Goal: Task Accomplishment & Management: Complete application form

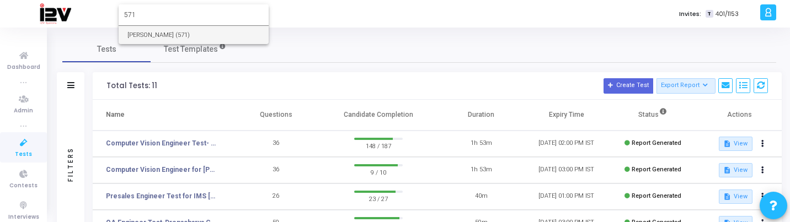
type input "571"
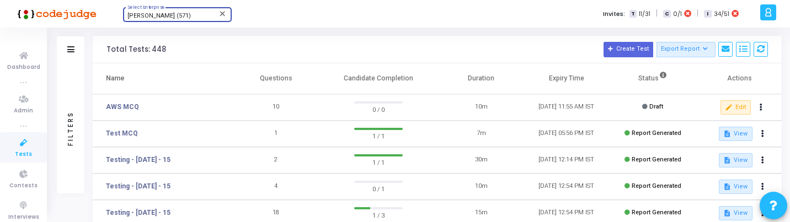
scroll to position [56, 0]
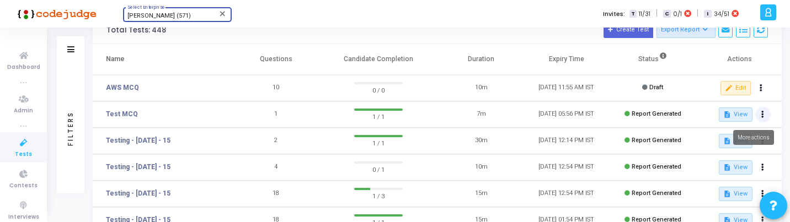
click at [763, 116] on icon at bounding box center [762, 115] width 3 height 6
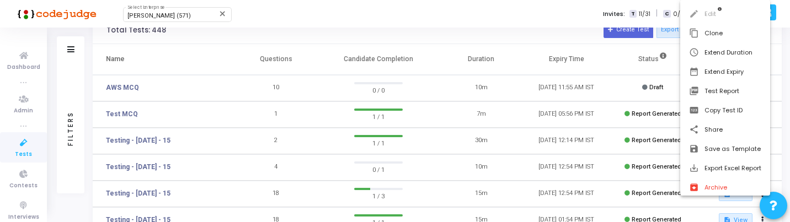
click at [540, 152] on div at bounding box center [395, 111] width 790 height 222
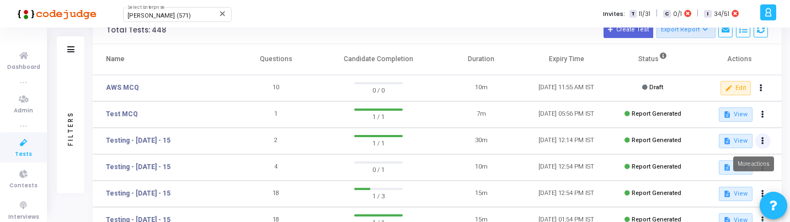
click at [760, 136] on button at bounding box center [762, 140] width 15 height 15
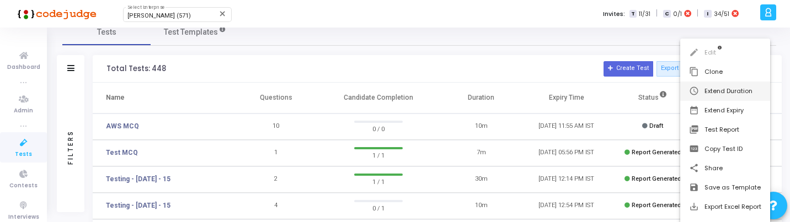
scroll to position [0, 0]
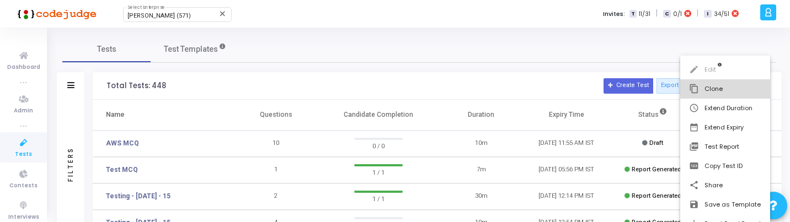
click at [731, 93] on button "content_copy Clone" at bounding box center [725, 88] width 90 height 19
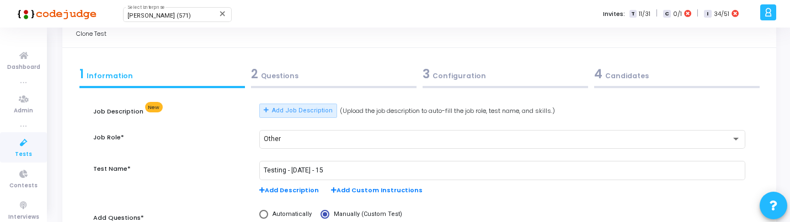
scroll to position [44, 0]
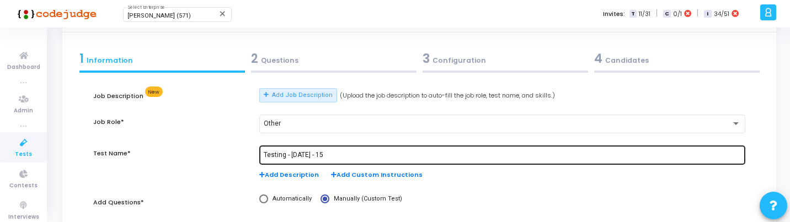
drag, startPoint x: 322, startPoint y: 159, endPoint x: 289, endPoint y: 153, distance: 33.0
click at [289, 153] on div "Testing - [DATE] - 15" at bounding box center [502, 154] width 477 height 20
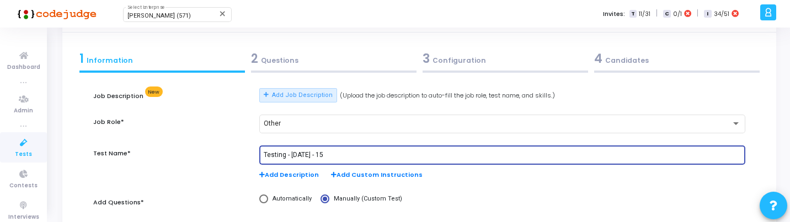
drag, startPoint x: 286, startPoint y: 153, endPoint x: 330, endPoint y: 153, distance: 44.1
click at [331, 153] on input "Testing - [DATE] - 15" at bounding box center [502, 156] width 477 height 8
type input "Testing [PERSON_NAME]"
click at [351, 61] on div "2 Questions" at bounding box center [333, 59] width 165 height 18
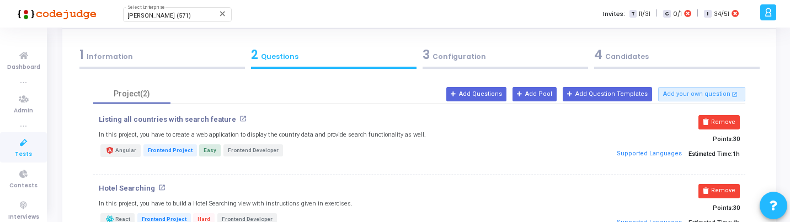
scroll to position [67, 0]
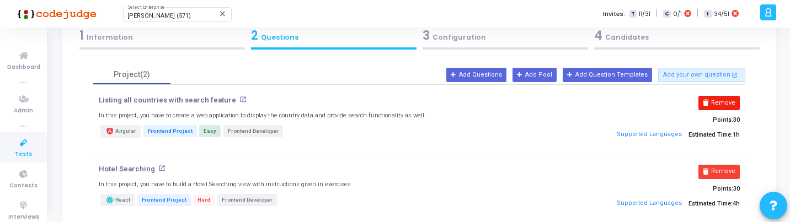
click at [732, 99] on button "Remove" at bounding box center [718, 103] width 41 height 14
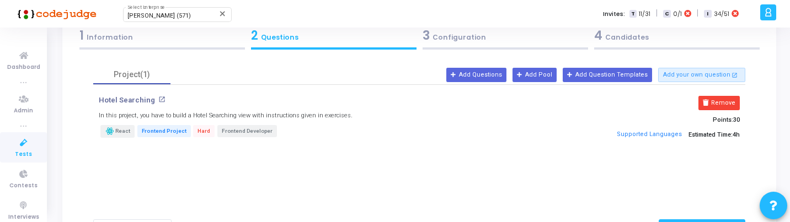
click at [723, 111] on div "Remove Points: 30 Supported Languages Estimated Time: 4h" at bounding box center [636, 121] width 217 height 50
click at [719, 101] on button "Remove" at bounding box center [718, 103] width 41 height 14
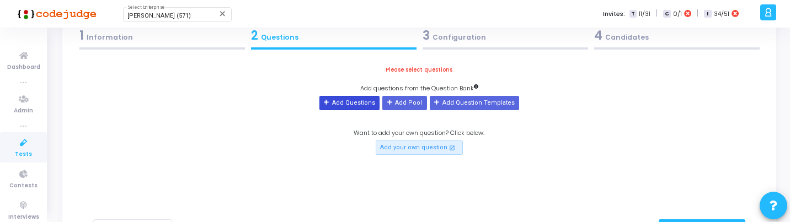
click at [353, 104] on button "Add Questions" at bounding box center [349, 103] width 60 height 14
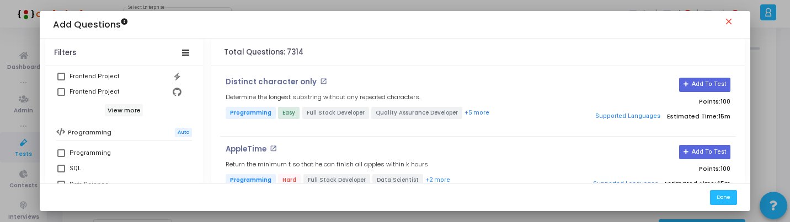
scroll to position [160, 0]
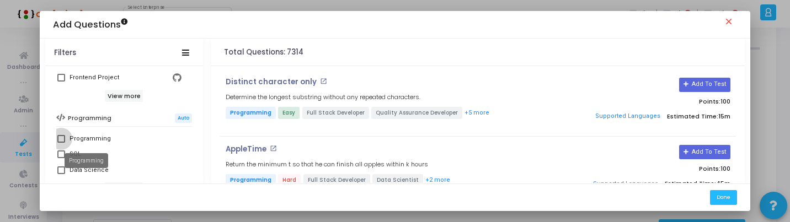
click at [93, 138] on div "Programming" at bounding box center [89, 138] width 41 height 13
click at [61, 143] on input "Programming" at bounding box center [61, 143] width 1 height 1
checkbox input "true"
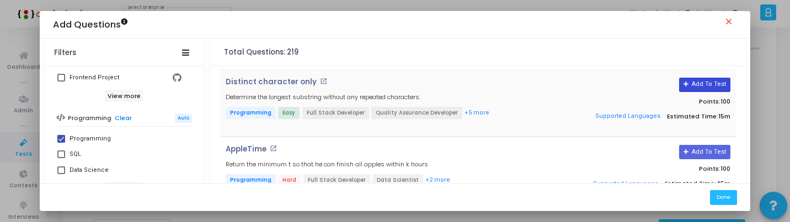
click at [694, 83] on button "Add To Test" at bounding box center [704, 85] width 51 height 14
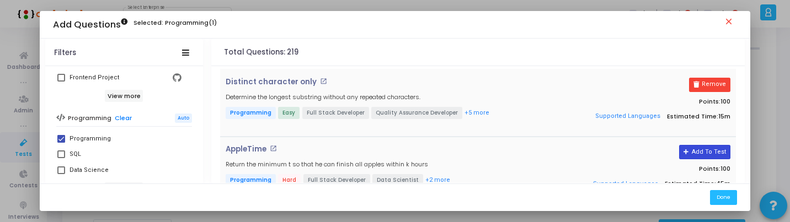
click at [699, 147] on button "Add To Test" at bounding box center [704, 152] width 51 height 14
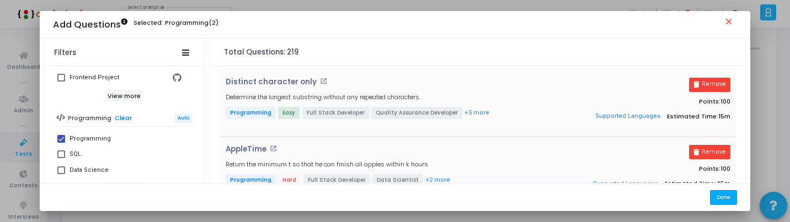
click at [728, 192] on button "Done" at bounding box center [723, 197] width 27 height 15
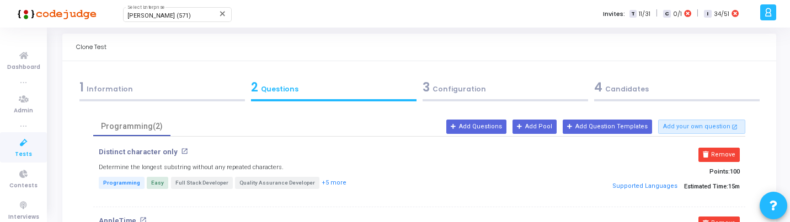
scroll to position [0, 0]
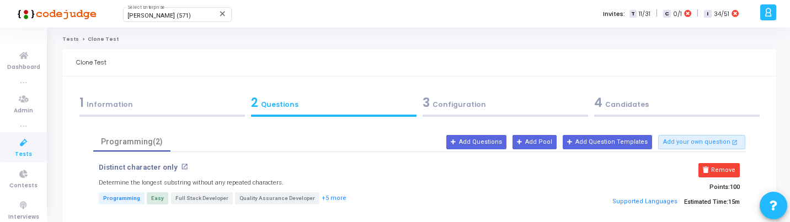
click at [487, 99] on div "3 Configuration" at bounding box center [504, 103] width 165 height 18
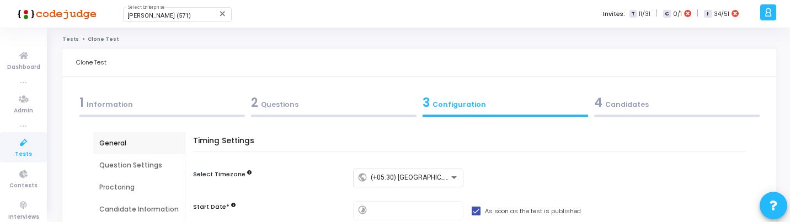
click at [637, 91] on div "4 Candidates" at bounding box center [676, 105] width 171 height 30
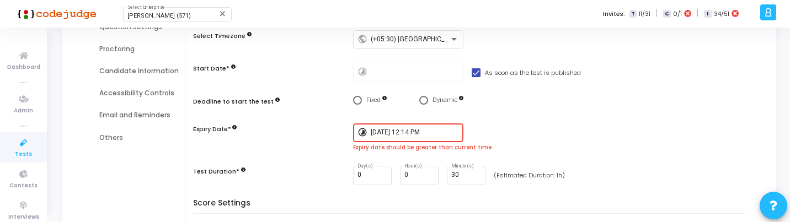
scroll to position [164, 0]
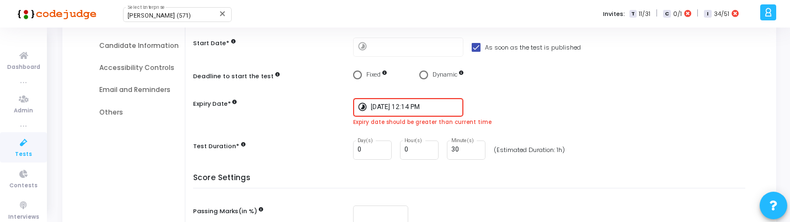
click at [418, 111] on div "[DATE] 12:14 PM" at bounding box center [415, 106] width 88 height 20
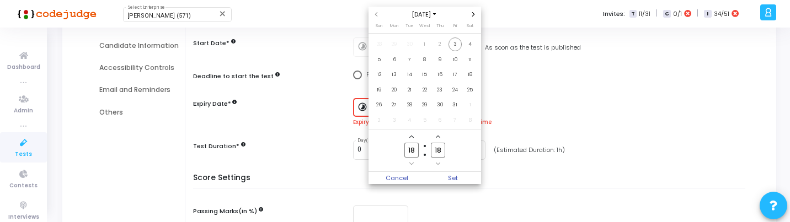
scroll to position [0, 0]
click at [411, 135] on icon "Add a hour" at bounding box center [411, 137] width 4 height 4
click at [412, 164] on icon "Minus a hour" at bounding box center [411, 164] width 4 height 4
type input "19"
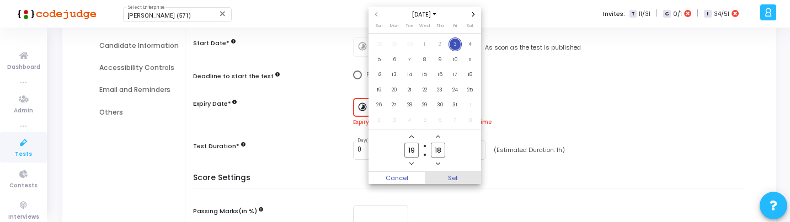
click at [445, 180] on span "Set" at bounding box center [453, 178] width 56 height 12
type input "[DATE] 7:18 PM"
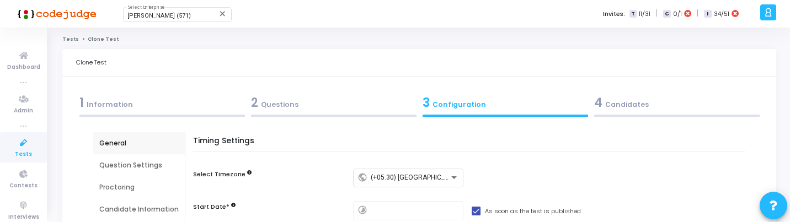
click at [635, 99] on div "4 Candidates" at bounding box center [676, 103] width 165 height 18
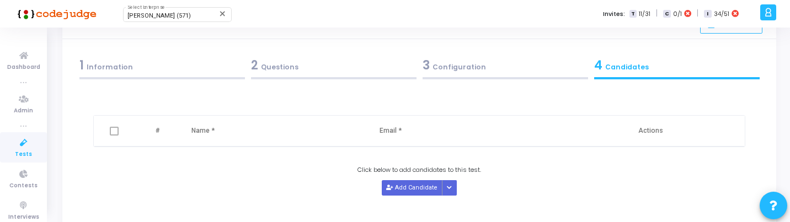
scroll to position [40, 0]
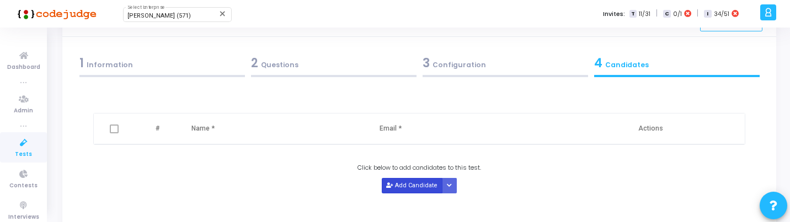
click at [406, 181] on button "Add Candidate" at bounding box center [412, 185] width 61 height 15
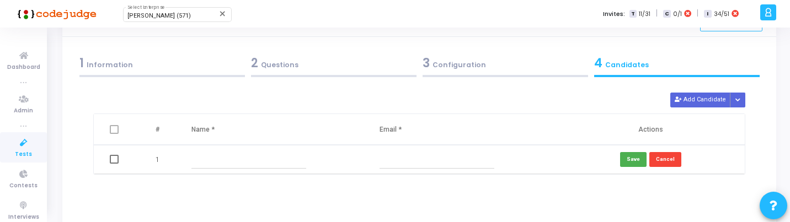
click at [276, 163] on input "text" at bounding box center [248, 160] width 115 height 18
type input "yash"
type input "[EMAIL_ADDRESS][DOMAIN_NAME]"
click at [642, 159] on button "Save" at bounding box center [633, 159] width 26 height 15
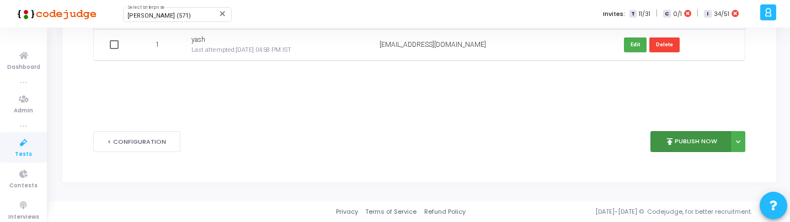
click at [719, 138] on button "publish Publish Now" at bounding box center [690, 142] width 81 height 22
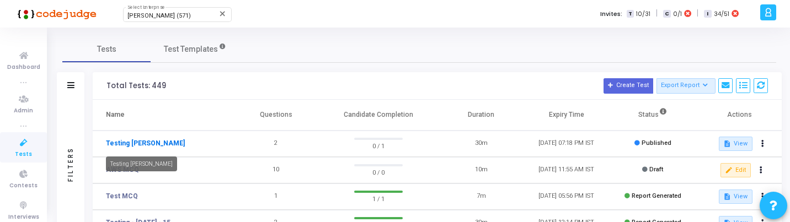
click at [116, 147] on link "Testing [PERSON_NAME]" at bounding box center [145, 143] width 79 height 10
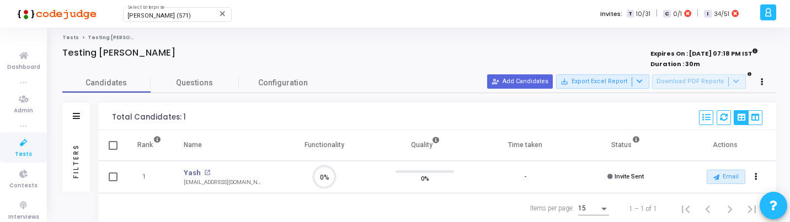
scroll to position [32, 0]
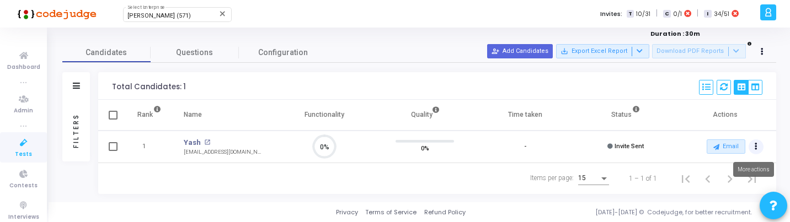
click at [756, 151] on button "Actions" at bounding box center [755, 146] width 15 height 15
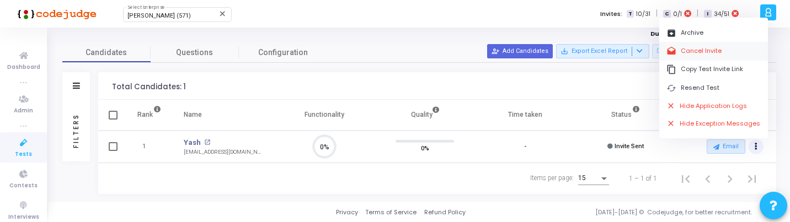
click at [714, 51] on button "drafts Cancel Invite" at bounding box center [713, 51] width 109 height 18
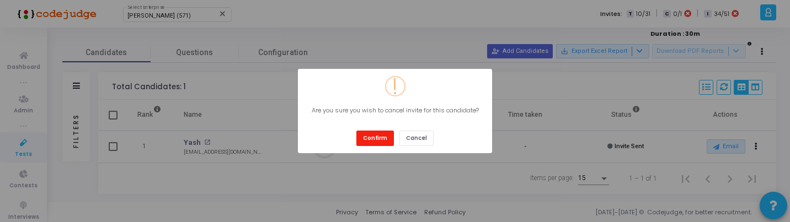
click at [375, 137] on button "Confirm" at bounding box center [374, 138] width 37 height 15
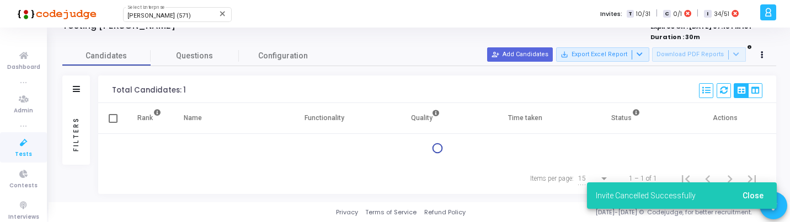
scroll to position [27, 0]
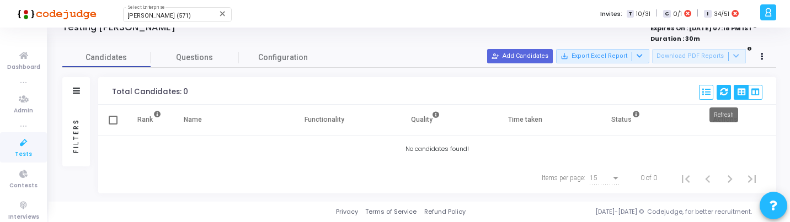
click at [720, 95] on icon at bounding box center [724, 92] width 8 height 8
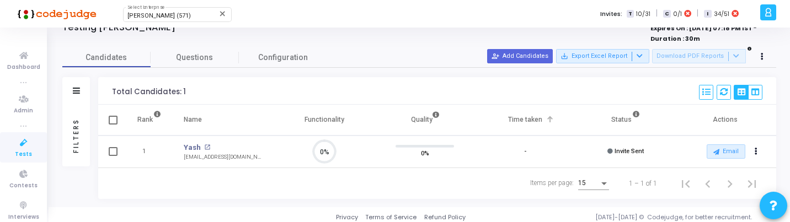
scroll to position [23, 28]
click at [752, 152] on button "Actions" at bounding box center [755, 151] width 15 height 15
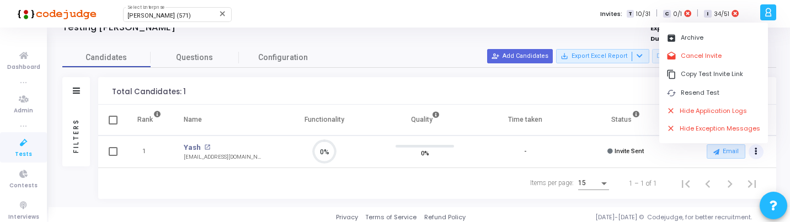
click at [593, 88] on div "Total Candidates: 1 Select S No Name Questions Functionality Quality Time Taken…" at bounding box center [437, 91] width 678 height 28
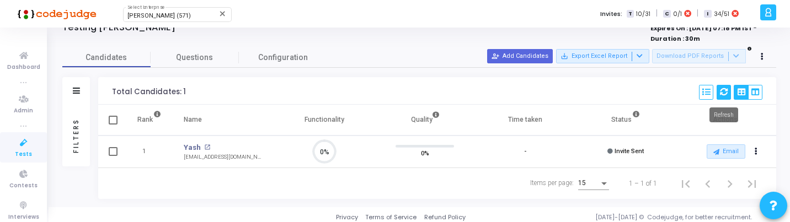
click at [725, 89] on icon at bounding box center [724, 92] width 8 height 8
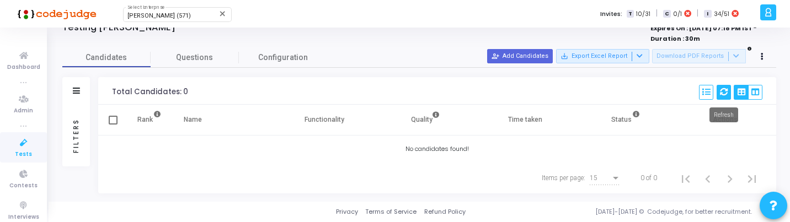
click at [720, 89] on icon at bounding box center [724, 92] width 8 height 8
click at [724, 89] on icon at bounding box center [724, 92] width 8 height 8
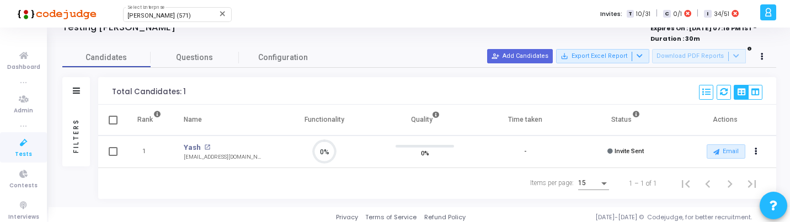
click at [749, 143] on td "Email archive Archive drafts Cancel Invite content_copy Copy Test Invite Link c…" at bounding box center [725, 152] width 100 height 33
click at [751, 146] on button "Actions" at bounding box center [755, 151] width 15 height 15
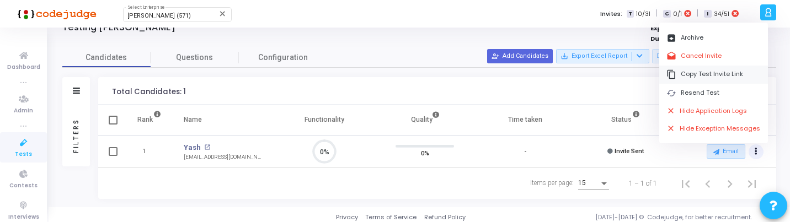
click at [706, 73] on button "content_copy Copy Test Invite Link" at bounding box center [713, 75] width 109 height 18
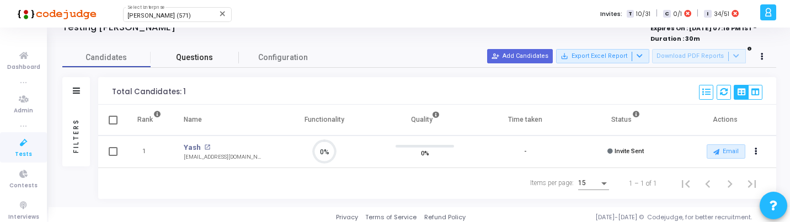
click at [184, 55] on span "Questions" at bounding box center [195, 58] width 88 height 12
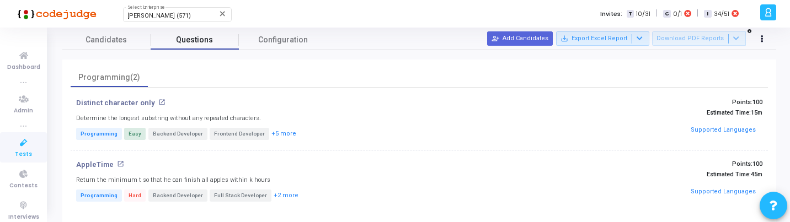
scroll to position [72, 0]
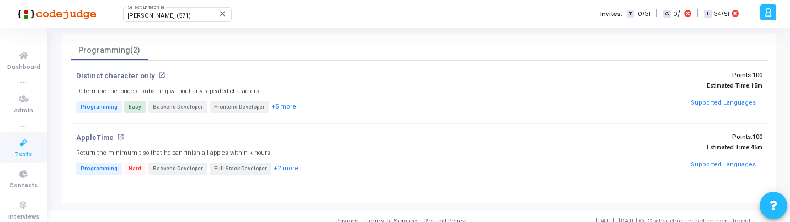
click at [158, 76] on mat-icon "open_in_new" at bounding box center [161, 75] width 7 height 7
click at [110, 136] on p "AppleTime" at bounding box center [94, 137] width 37 height 9
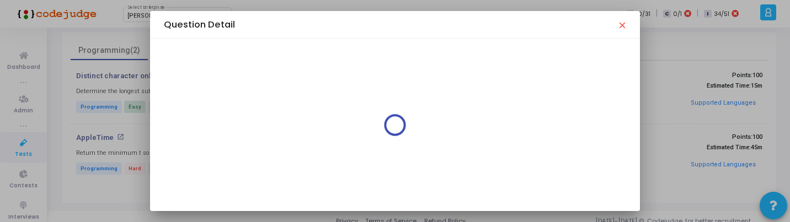
scroll to position [0, 0]
click at [619, 29] on div "Question Detail close" at bounding box center [395, 24] width 462 height 11
click at [625, 20] on mat-icon "close" at bounding box center [621, 24] width 9 height 9
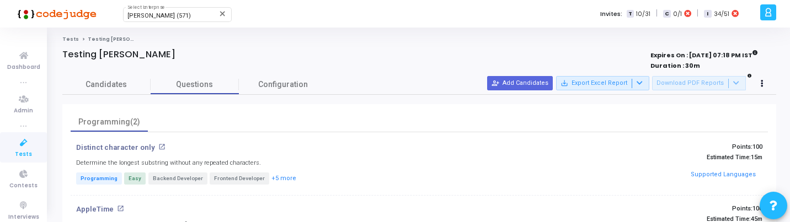
scroll to position [72, 0]
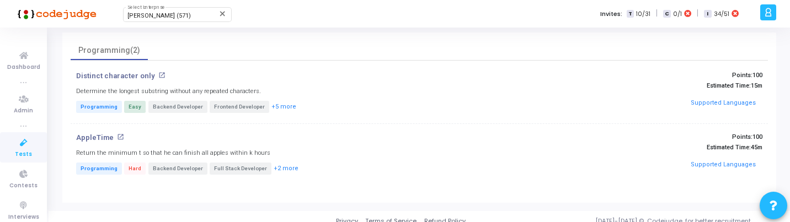
click at [120, 139] on mat-icon "open_in_new" at bounding box center [120, 136] width 7 height 7
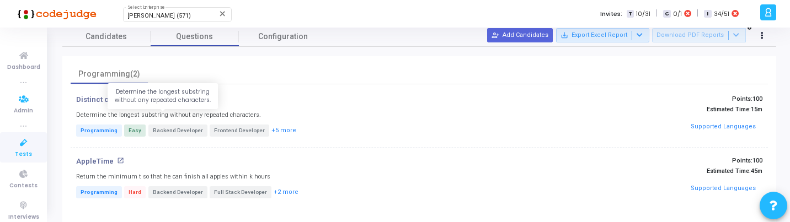
scroll to position [0, 0]
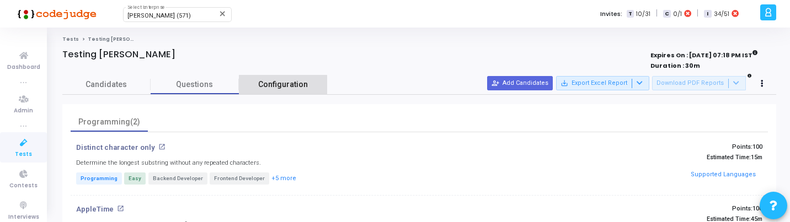
click at [277, 92] on link "Configuration" at bounding box center [283, 84] width 88 height 19
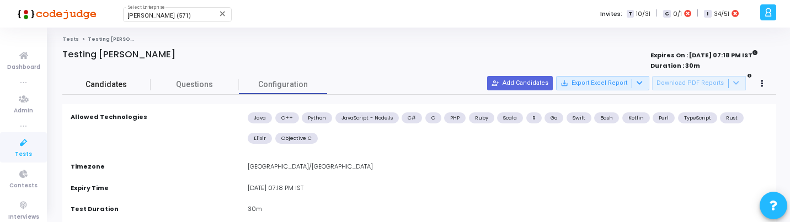
click at [112, 88] on span "Candidates" at bounding box center [106, 85] width 88 height 12
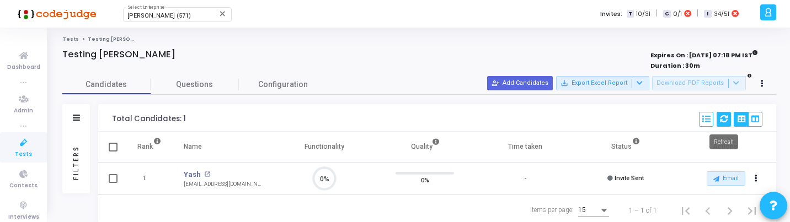
click at [725, 117] on icon at bounding box center [724, 119] width 8 height 8
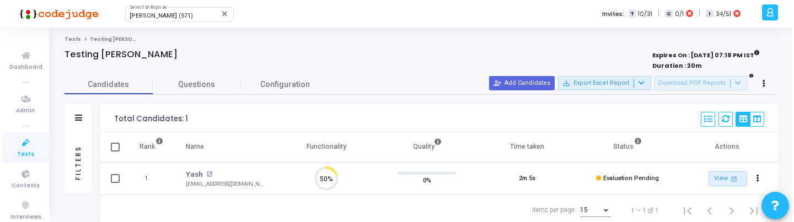
scroll to position [23, 28]
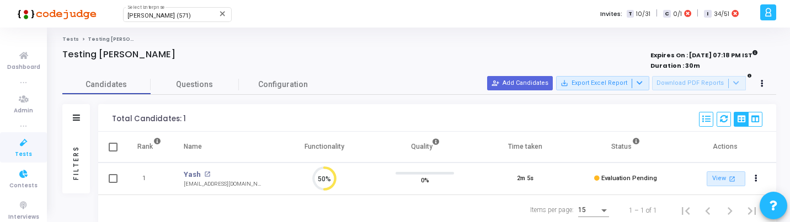
click at [20, 156] on span "Tests" at bounding box center [23, 154] width 17 height 9
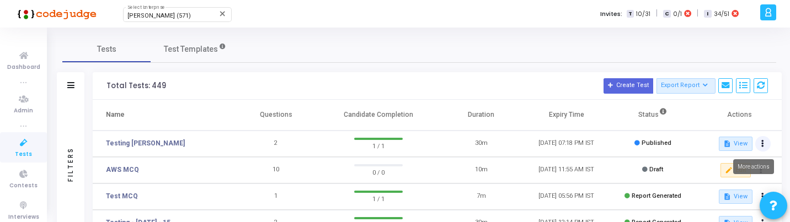
click at [764, 143] on button at bounding box center [762, 143] width 15 height 15
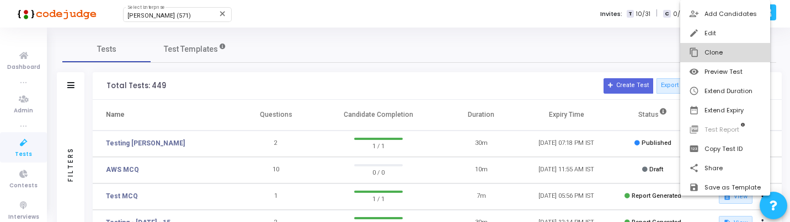
click at [730, 50] on button "content_copy Clone" at bounding box center [725, 52] width 90 height 19
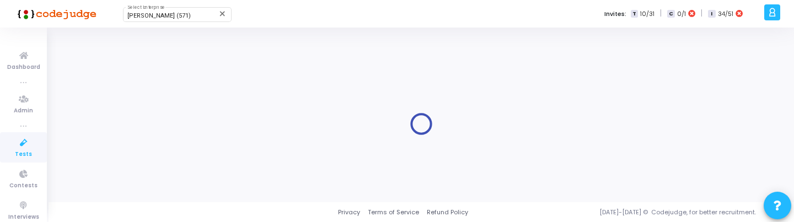
type input "Testing [PERSON_NAME]"
type input "[DATE] 7:18 PM"
type input "30"
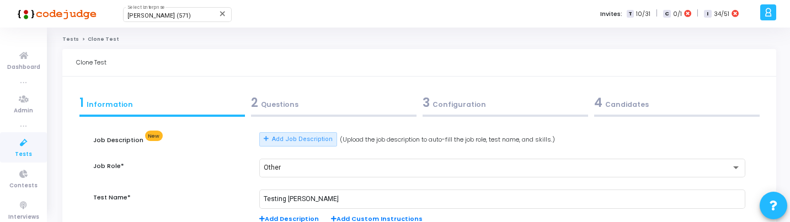
drag, startPoint x: 371, startPoint y: 118, endPoint x: 378, endPoint y: 116, distance: 7.4
click at [371, 118] on div "2 Questions" at bounding box center [333, 105] width 171 height 30
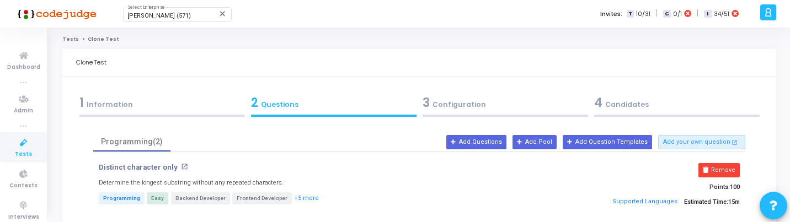
click at [463, 106] on div "3 Configuration" at bounding box center [504, 103] width 165 height 18
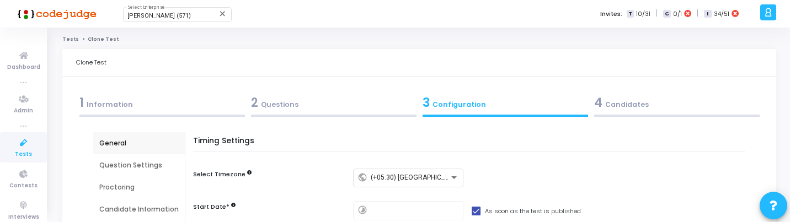
click at [626, 109] on div "4 Candidates" at bounding box center [676, 103] width 165 height 18
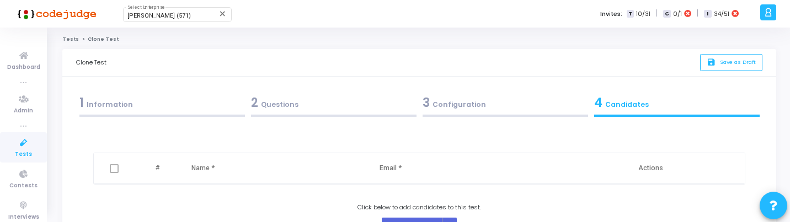
scroll to position [155, 0]
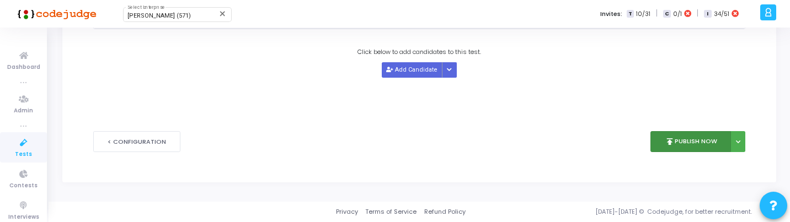
click at [700, 149] on button "publish Publish Now" at bounding box center [690, 142] width 81 height 22
click at [675, 148] on button "publish Publish Now" at bounding box center [690, 142] width 81 height 22
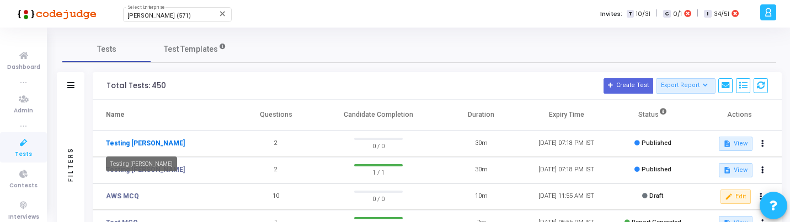
click at [139, 145] on link "Testing [PERSON_NAME]" at bounding box center [145, 143] width 79 height 10
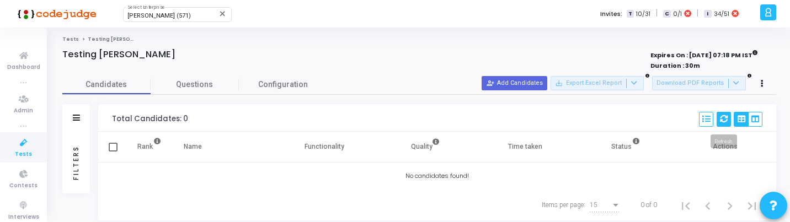
click at [723, 119] on icon at bounding box center [724, 119] width 8 height 8
click at [721, 116] on icon at bounding box center [724, 119] width 8 height 8
click at [724, 118] on icon at bounding box center [724, 119] width 8 height 8
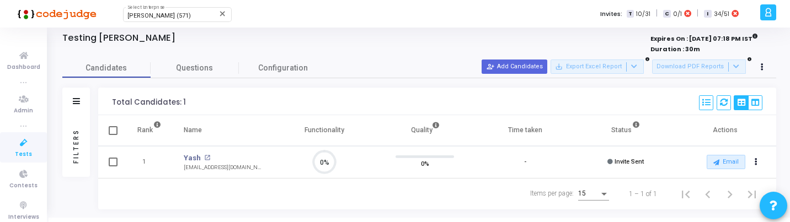
scroll to position [32, 0]
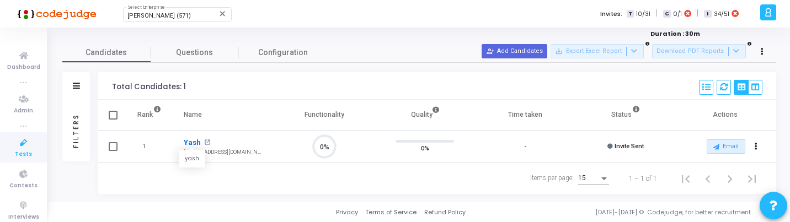
click at [194, 143] on link "Yash" at bounding box center [192, 142] width 17 height 11
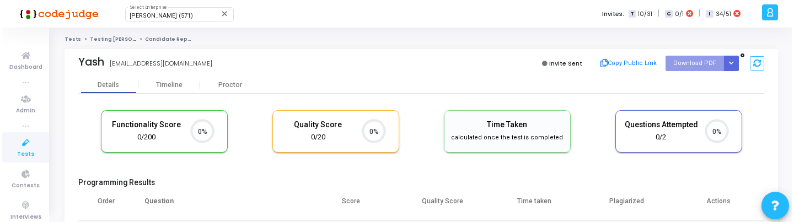
scroll to position [23, 28]
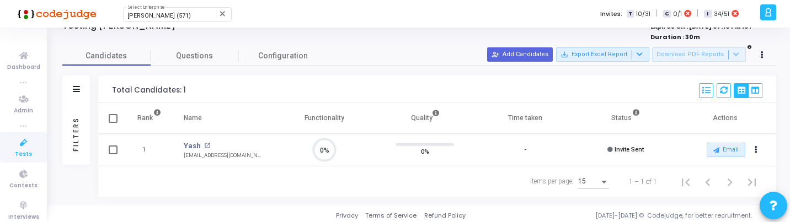
scroll to position [23, 28]
click at [754, 151] on icon "Actions" at bounding box center [755, 150] width 3 height 6
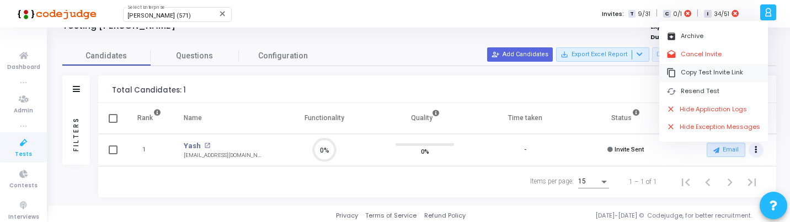
click at [695, 74] on button "content_copy Copy Test Invite Link" at bounding box center [713, 73] width 109 height 18
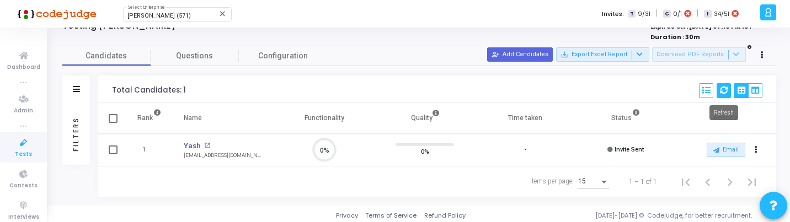
click at [718, 87] on button at bounding box center [723, 90] width 14 height 15
click at [13, 149] on icon at bounding box center [23, 143] width 23 height 14
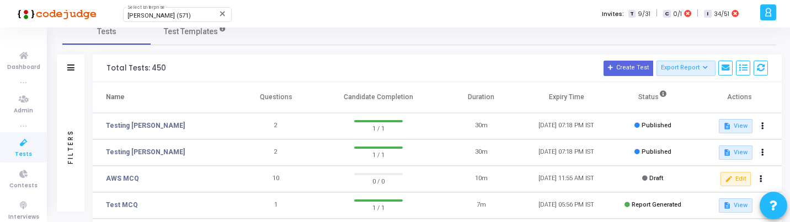
scroll to position [10, 0]
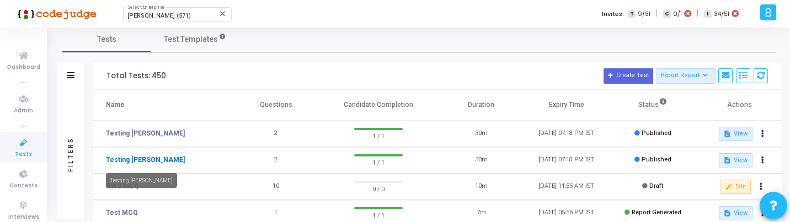
click at [141, 160] on link "Testing [PERSON_NAME]" at bounding box center [145, 160] width 79 height 10
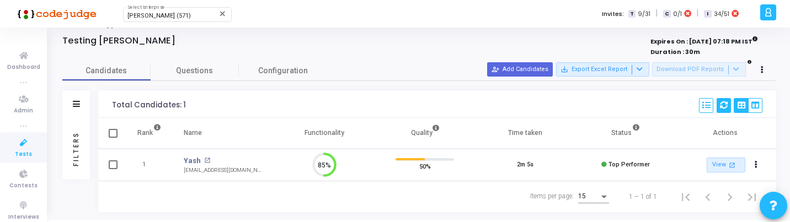
scroll to position [32, 0]
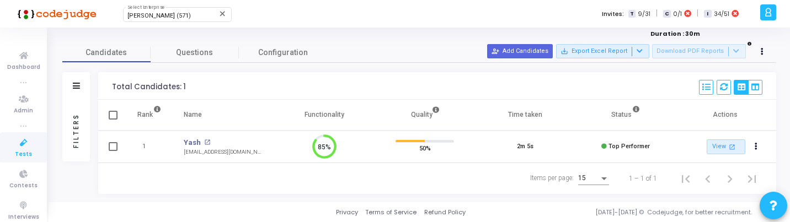
click at [14, 144] on icon at bounding box center [23, 143] width 23 height 14
